Goal: Task Accomplishment & Management: Use online tool/utility

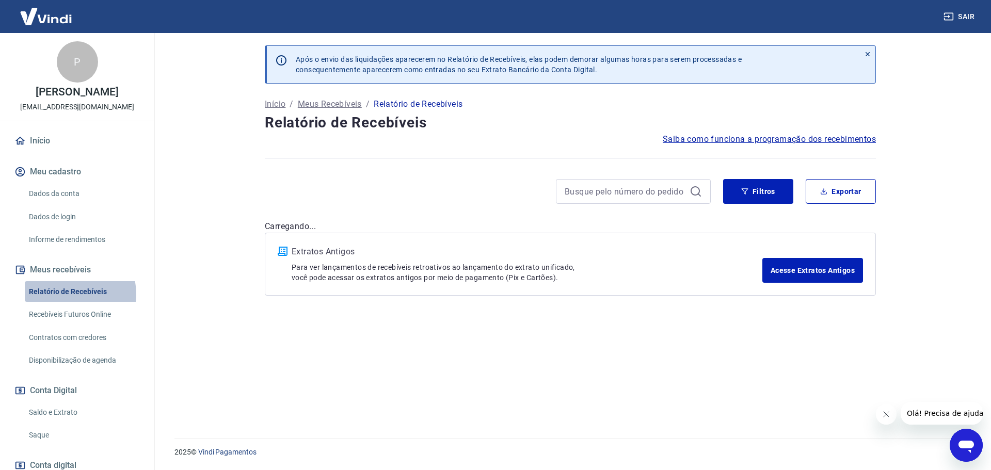
click at [71, 303] on link "Relatório de Recebíveis" at bounding box center [83, 291] width 117 height 21
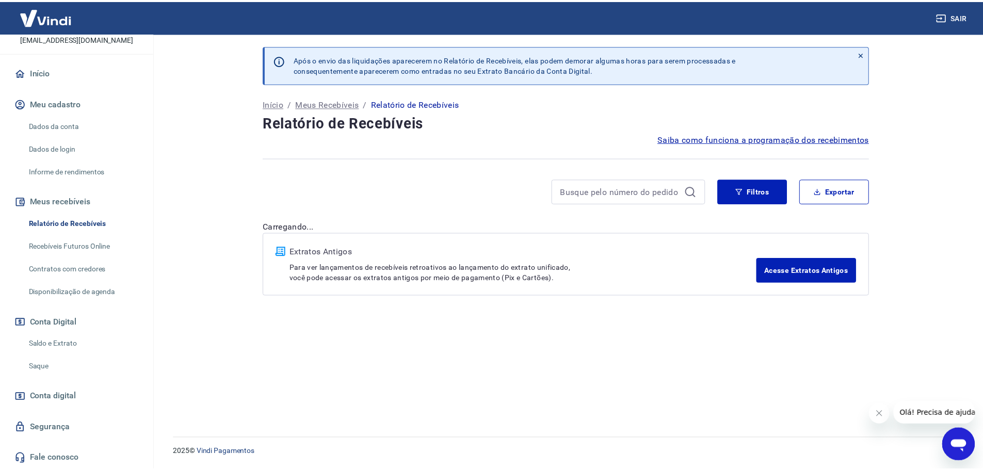
scroll to position [79, 0]
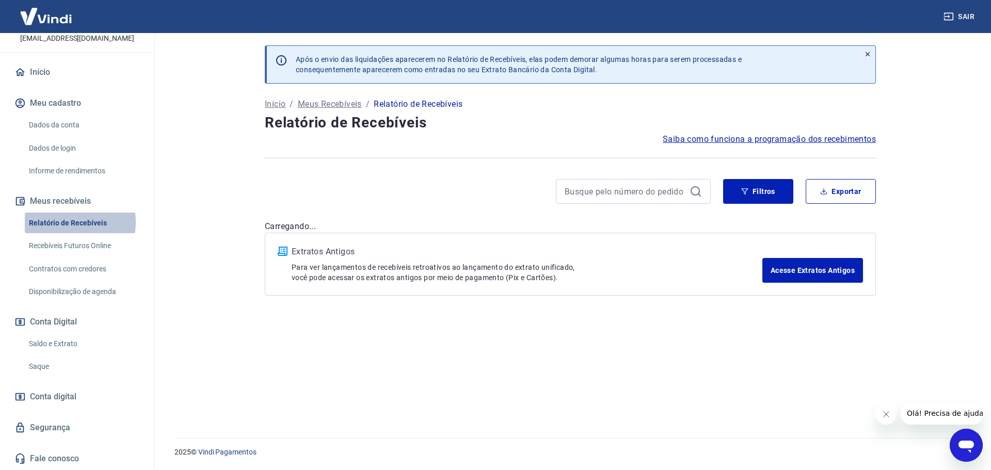
click at [61, 222] on link "Relatório de Recebíveis" at bounding box center [83, 223] width 117 height 21
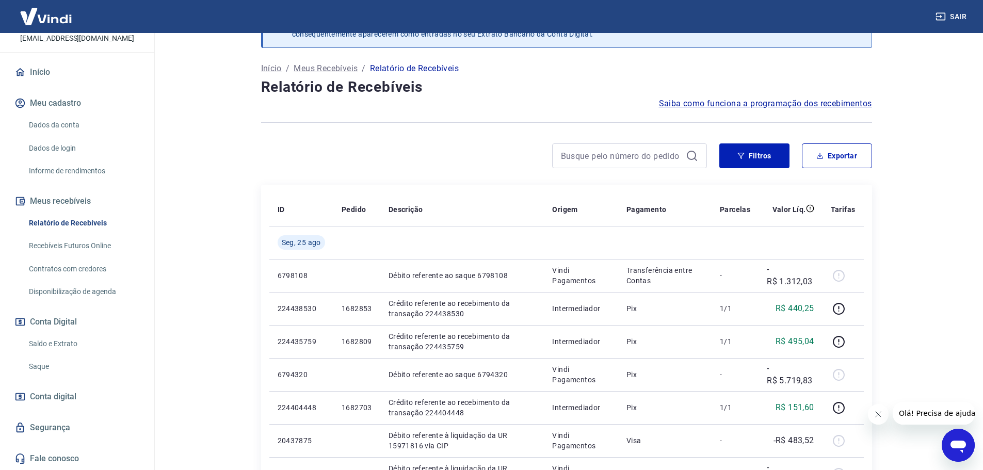
click at [59, 346] on link "Saldo e Extrato" at bounding box center [83, 343] width 117 height 21
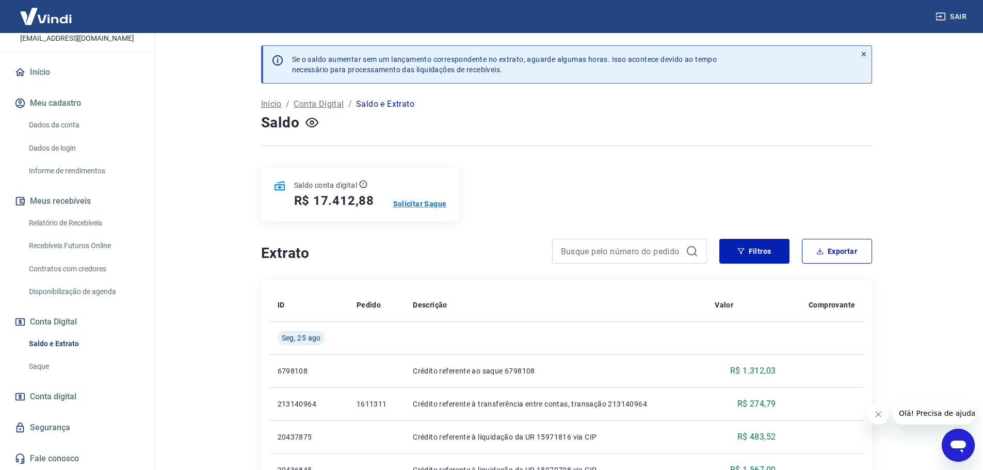
click at [421, 203] on p "Solicitar Saque" at bounding box center [420, 204] width 54 height 10
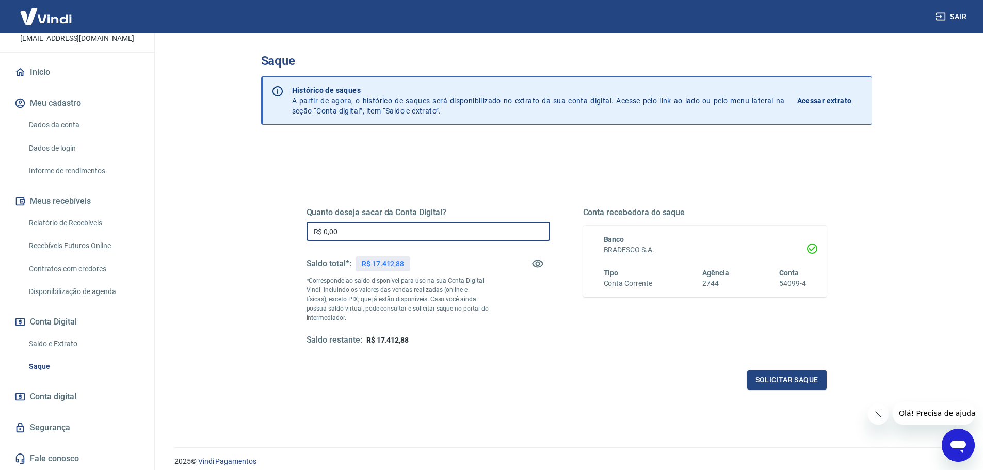
click at [344, 234] on input "R$ 0,00" at bounding box center [429, 231] width 244 height 19
type input "R$ 17.412,88"
click at [774, 384] on button "Solicitar saque" at bounding box center [786, 380] width 79 height 19
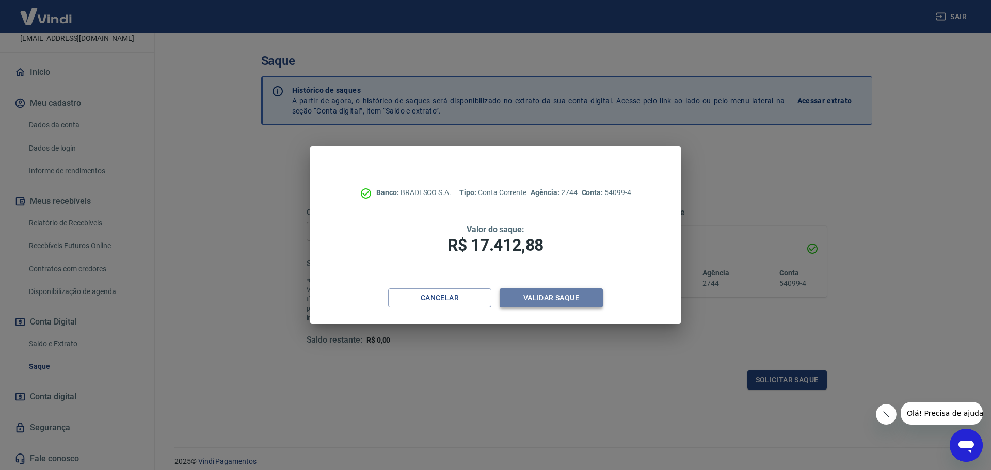
click at [548, 301] on button "Validar saque" at bounding box center [551, 298] width 103 height 19
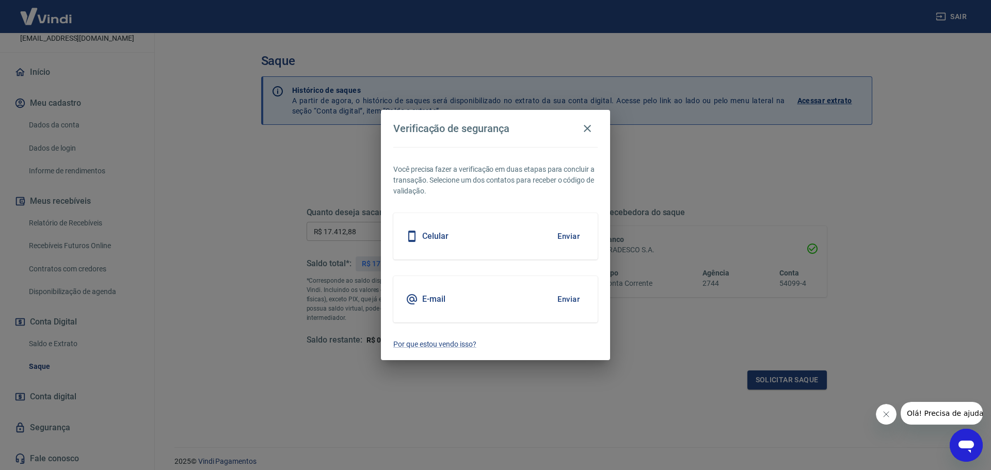
click at [573, 304] on button "Enviar" at bounding box center [569, 300] width 34 height 22
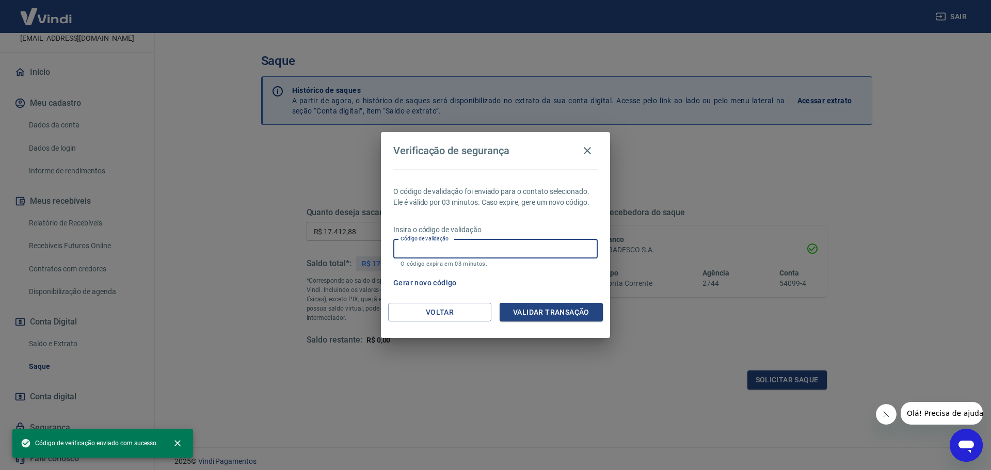
click at [451, 248] on input "Código de validação" at bounding box center [495, 249] width 204 height 19
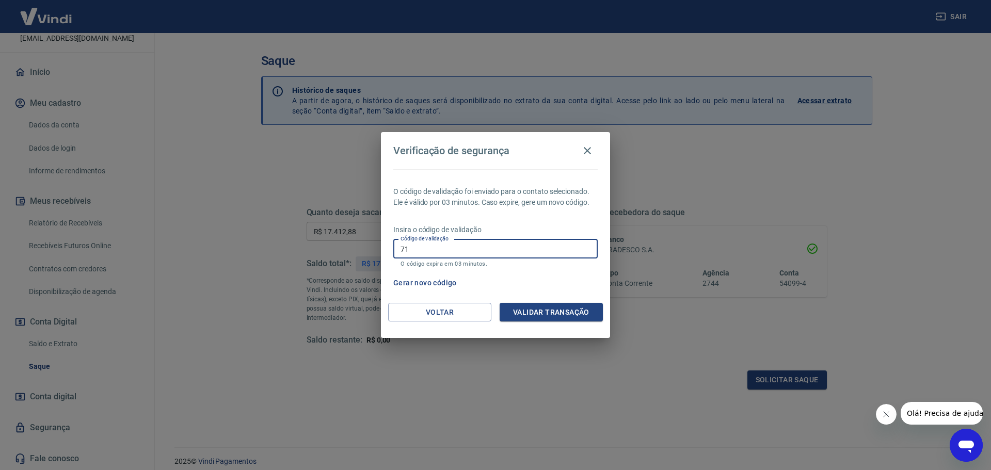
type input "7"
type input "713352"
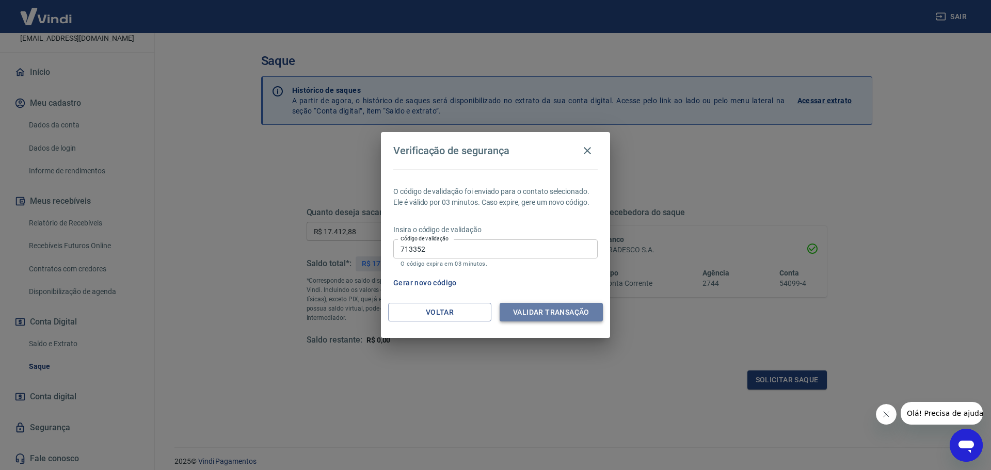
click at [538, 317] on button "Validar transação" at bounding box center [551, 312] width 103 height 19
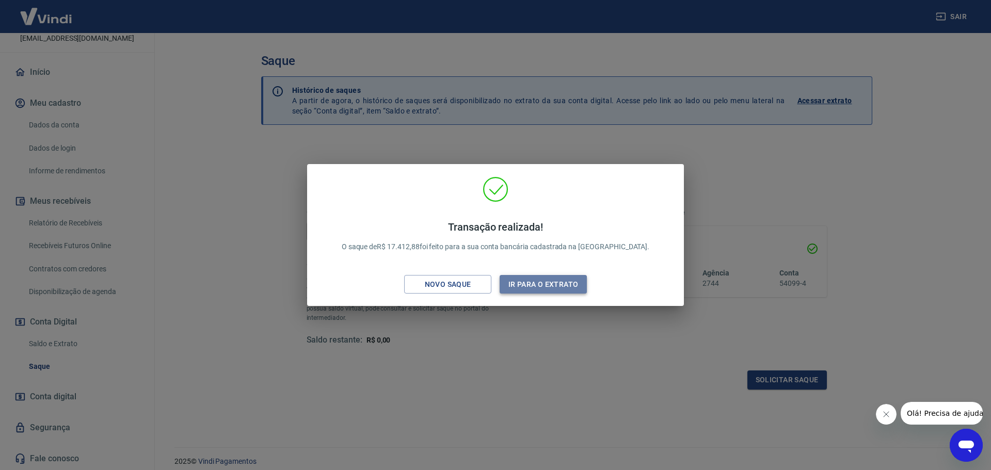
click at [547, 285] on button "Ir para o extrato" at bounding box center [543, 284] width 87 height 19
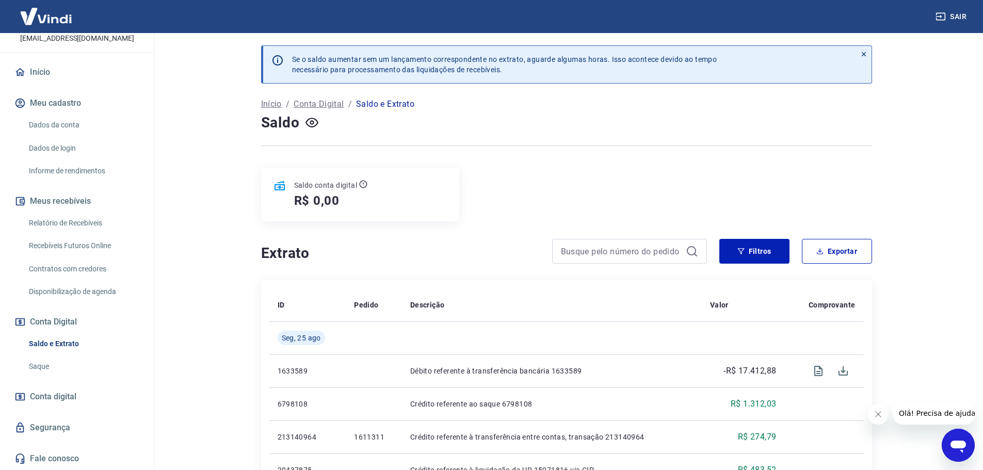
click at [62, 126] on link "Dados da conta" at bounding box center [83, 125] width 117 height 21
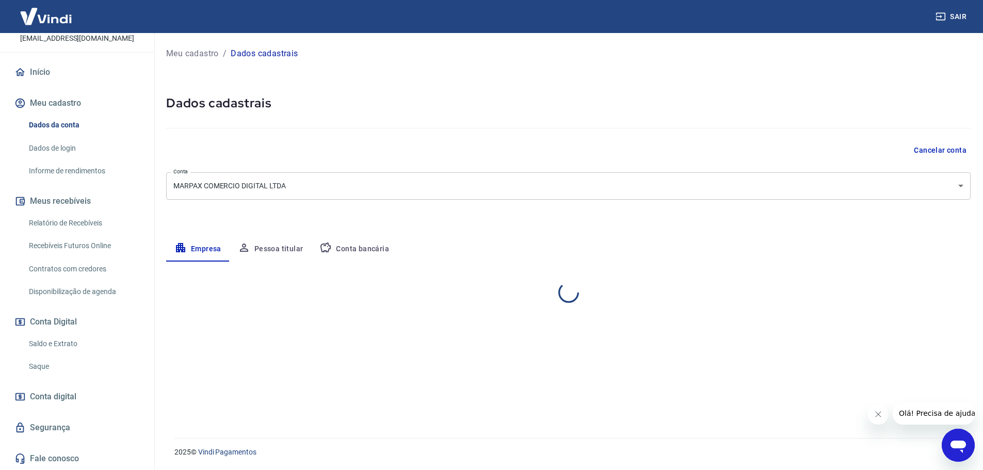
select select "SP"
select select "business"
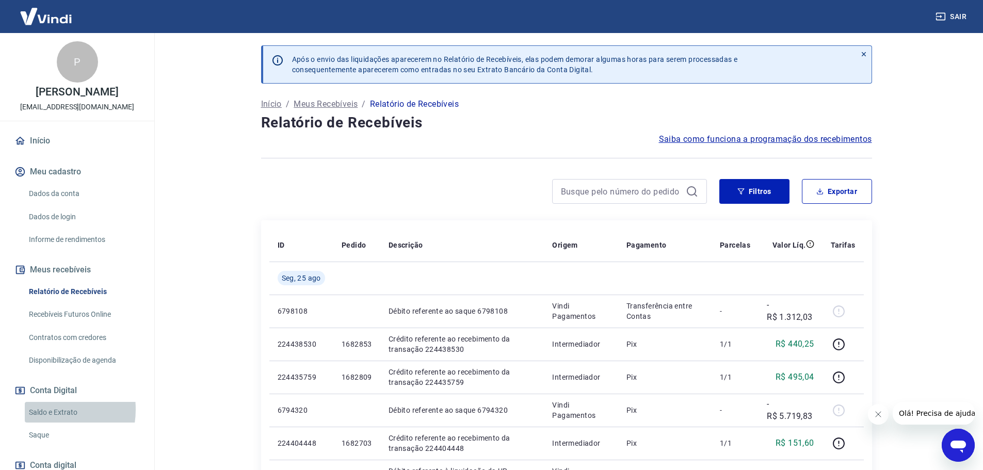
click at [45, 420] on link "Saldo e Extrato" at bounding box center [83, 412] width 117 height 21
